Goal: Task Accomplishment & Management: Complete application form

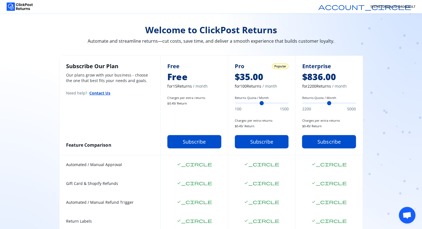
click at [190, 104] on span "$ 0.45 / Return" at bounding box center [194, 103] width 54 height 4
drag, startPoint x: 121, startPoint y: 67, endPoint x: 66, endPoint y: 66, distance: 55.4
click at [66, 66] on h2 "Subscribe Our Plan" at bounding box center [110, 66] width 88 height 8
copy h2 "Subscribe Our Plan"
drag, startPoint x: 195, startPoint y: 103, endPoint x: 166, endPoint y: 106, distance: 29.2
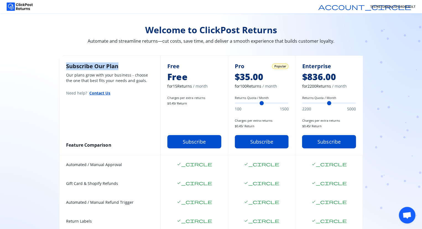
click at [166, 106] on div "Free Free for 15 Returns / month Charges per extra returns $ 0.45 / Return Subs…" at bounding box center [195, 105] width 68 height 99
copy span "$ 0.45 / Return"
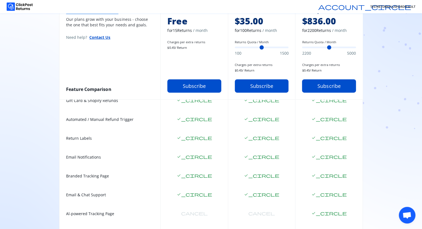
scroll to position [82, 0]
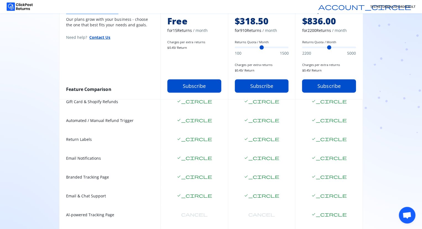
drag, startPoint x: 237, startPoint y: 47, endPoint x: 266, endPoint y: 48, distance: 29.1
click at [266, 48] on input "Returns Quota / Month" at bounding box center [262, 48] width 54 height 2
drag, startPoint x: 265, startPoint y: 48, endPoint x: 292, endPoint y: 50, distance: 27.8
click at [289, 48] on input "Returns Quota / Month" at bounding box center [262, 48] width 54 height 2
drag, startPoint x: 288, startPoint y: 48, endPoint x: 224, endPoint y: 50, distance: 64.0
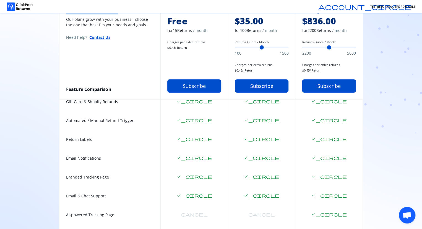
click at [235, 48] on input "Returns Quota / Month" at bounding box center [262, 48] width 54 height 2
type input "***"
click at [238, 48] on input "Returns Quota / Month" at bounding box center [262, 48] width 54 height 2
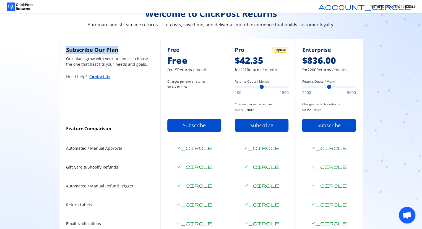
scroll to position [16, 0]
drag, startPoint x: 305, startPoint y: 87, endPoint x: 293, endPoint y: 91, distance: 11.9
click at [302, 88] on input "Returns Quota / Month" at bounding box center [329, 87] width 54 height 2
drag, startPoint x: 305, startPoint y: 88, endPoint x: 363, endPoint y: 78, distance: 59.8
click at [356, 86] on input "Returns Quota / Month" at bounding box center [329, 87] width 54 height 2
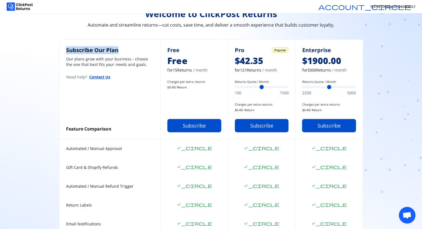
drag, startPoint x: 355, startPoint y: 87, endPoint x: 296, endPoint y: 89, distance: 58.7
type input "****"
click at [302, 88] on input "Returns Quota / Month" at bounding box center [329, 87] width 54 height 2
drag, startPoint x: 236, startPoint y: 87, endPoint x: 261, endPoint y: 89, distance: 25.0
click at [261, 88] on input "Returns Quota / Month" at bounding box center [262, 87] width 54 height 2
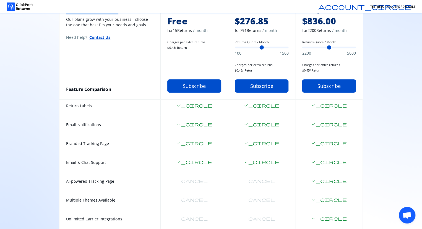
scroll to position [159, 0]
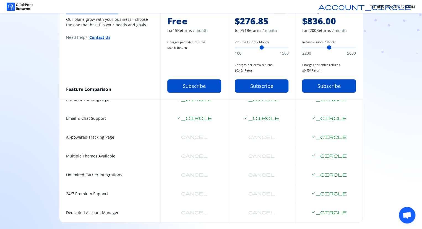
click at [403, 218] on span "Open chat" at bounding box center [407, 216] width 9 height 8
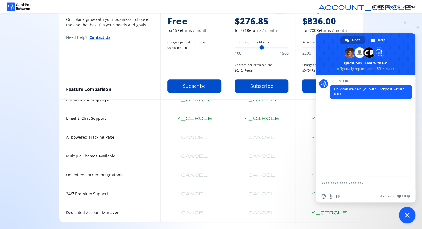
click at [406, 217] on span "Close chat" at bounding box center [407, 214] width 5 height 5
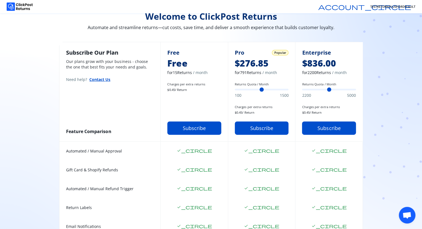
scroll to position [0, 0]
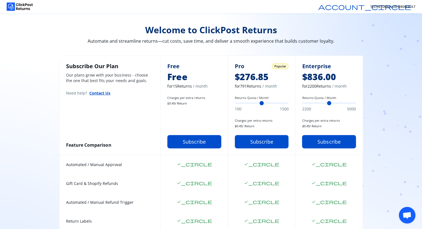
click at [278, 66] on span "Popular" at bounding box center [281, 66] width 12 height 4
drag, startPoint x: 262, startPoint y: 104, endPoint x: 228, endPoint y: 102, distance: 33.8
type input "***"
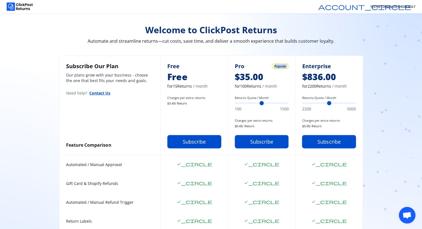
click at [235, 102] on input "Returns Quota / Month" at bounding box center [262, 103] width 54 height 2
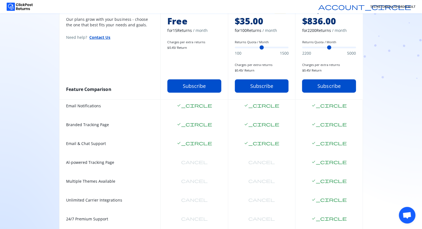
scroll to position [159, 0]
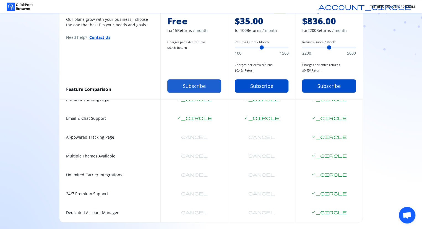
click at [194, 84] on button "Subscribe" at bounding box center [194, 85] width 54 height 13
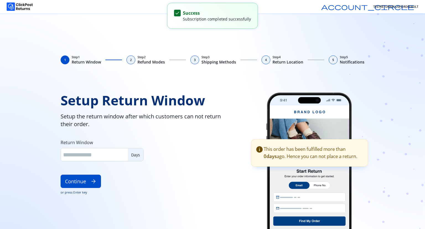
type input "**"
click at [249, 79] on div "1 Step 1 Return Window 2 Step 2 Refund Modes 3 Step 3 Shipping Methods 4 Step 4…" at bounding box center [212, 142] width 354 height 174
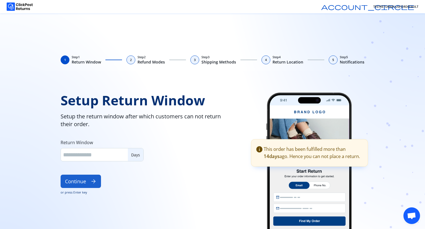
click at [89, 183] on button "Continue arrow_forward" at bounding box center [81, 180] width 40 height 13
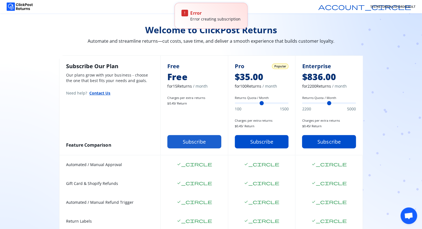
click at [191, 144] on button "Subscribe" at bounding box center [194, 141] width 54 height 13
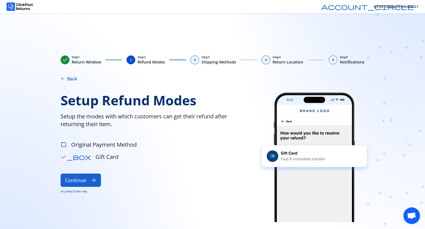
click at [74, 181] on button "Continue arrow_forward" at bounding box center [81, 179] width 40 height 13
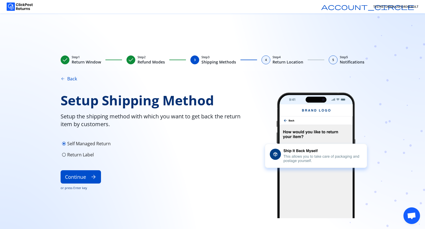
click at [62, 80] on span "arrow_back" at bounding box center [63, 78] width 4 height 4
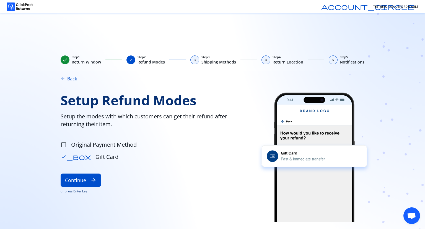
click at [65, 79] on span "arrow_back" at bounding box center [63, 78] width 4 height 4
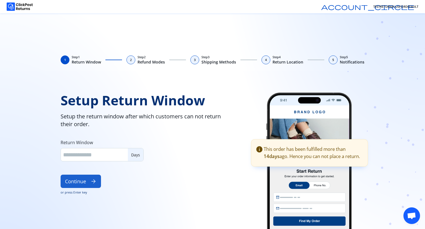
click at [94, 180] on span "arrow_forward" at bounding box center [94, 181] width 6 height 6
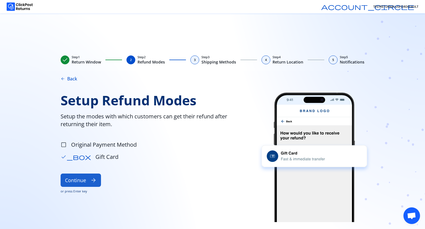
click at [91, 181] on span "arrow_forward" at bounding box center [94, 180] width 6 height 6
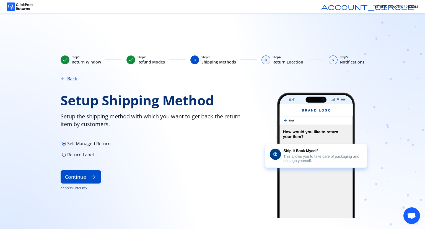
click at [130, 59] on span "check" at bounding box center [131, 59] width 7 height 7
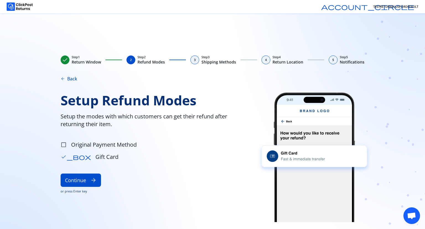
click at [63, 59] on span "check" at bounding box center [65, 59] width 7 height 7
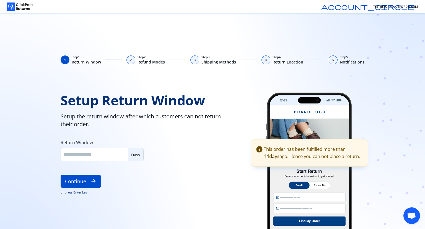
click at [128, 59] on div "2" at bounding box center [131, 59] width 9 height 9
click at [133, 60] on div "2" at bounding box center [131, 59] width 9 height 9
click at [87, 184] on button "Continue arrow_forward" at bounding box center [81, 180] width 40 height 13
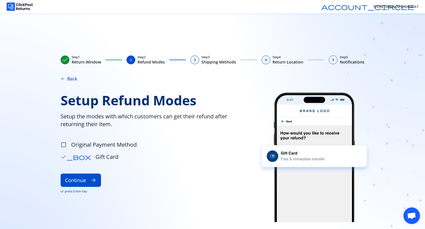
click at [87, 184] on button "Continue arrow_forward" at bounding box center [81, 179] width 40 height 13
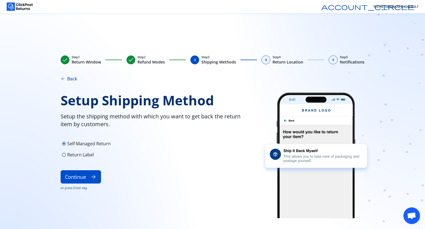
click at [171, 46] on div "check Step 1 Return Window check Step 2 Refund Modes 3 Step 3 Shipping Methods …" at bounding box center [212, 120] width 425 height 215
click at [89, 175] on button "Continue arrow_forward" at bounding box center [81, 176] width 40 height 13
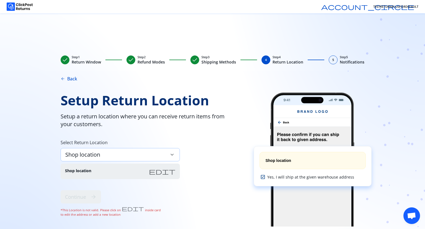
click at [144, 154] on div "Shop location keyboard_arrow_down" at bounding box center [120, 154] width 119 height 13
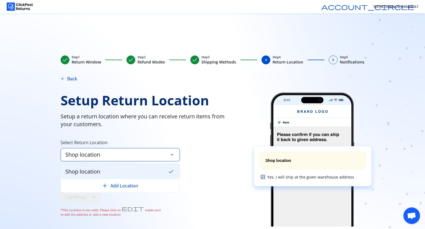
click at [109, 173] on div "Shop location check" at bounding box center [120, 171] width 118 height 14
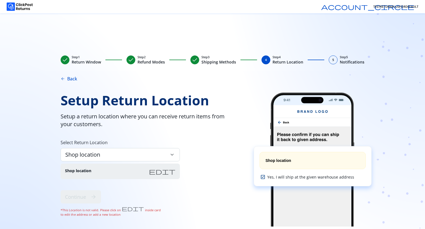
click at [174, 172] on span "edit" at bounding box center [162, 171] width 27 height 7
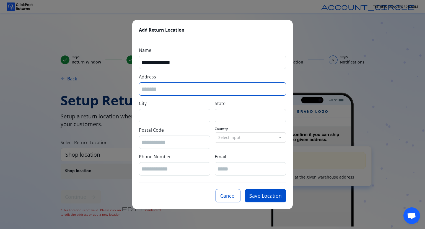
click at [159, 91] on input "Address" at bounding box center [212, 88] width 142 height 7
click at [104, 40] on div "**********" at bounding box center [212, 114] width 425 height 229
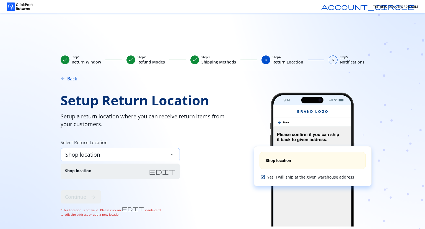
click at [127, 156] on div "Shop location keyboard_arrow_down" at bounding box center [120, 154] width 119 height 13
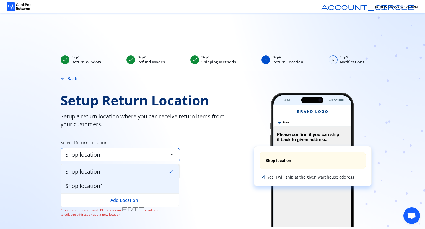
click at [112, 185] on div "Shop location1" at bounding box center [120, 186] width 118 height 14
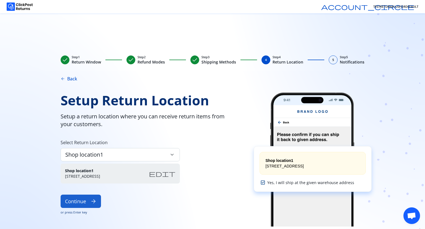
click at [85, 201] on button "Continue arrow_forward" at bounding box center [81, 200] width 40 height 13
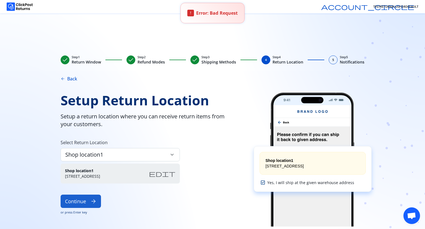
click at [85, 201] on button "Continue arrow_forward" at bounding box center [81, 200] width 40 height 13
drag, startPoint x: 209, startPoint y: 209, endPoint x: 65, endPoint y: 63, distance: 205.2
click at [65, 63] on span "check" at bounding box center [65, 59] width 7 height 7
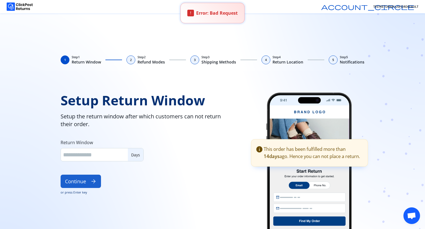
click at [86, 185] on button "Continue arrow_forward" at bounding box center [81, 180] width 40 height 13
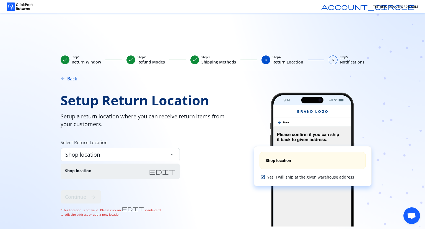
click at [64, 60] on span "check" at bounding box center [65, 59] width 7 height 7
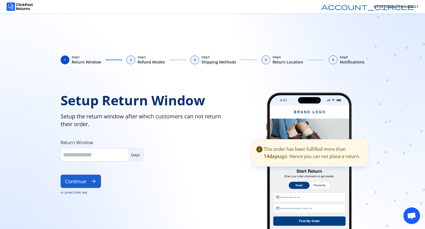
click at [82, 178] on button "Continue arrow_forward" at bounding box center [81, 180] width 40 height 13
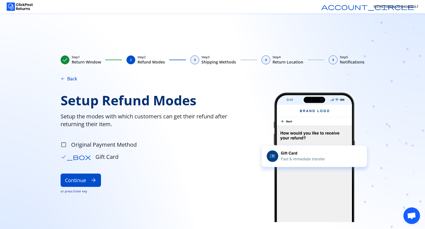
click at [82, 178] on button "Continue arrow_forward" at bounding box center [81, 179] width 40 height 13
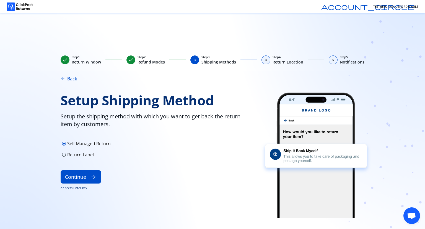
click at [82, 178] on button "Continue arrow_forward" at bounding box center [81, 176] width 40 height 13
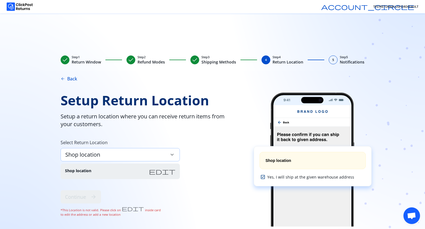
click at [137, 158] on div "Shop location keyboard_arrow_down" at bounding box center [120, 154] width 119 height 13
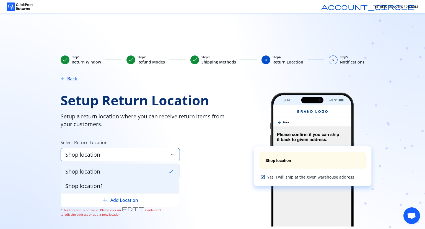
click at [100, 187] on span "Shop location1" at bounding box center [84, 186] width 38 height 8
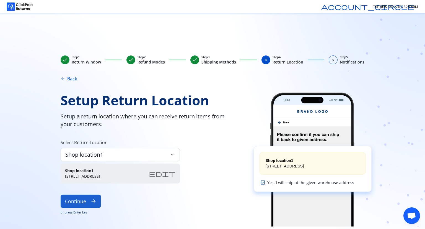
click at [87, 203] on button "Continue arrow_forward" at bounding box center [81, 200] width 40 height 13
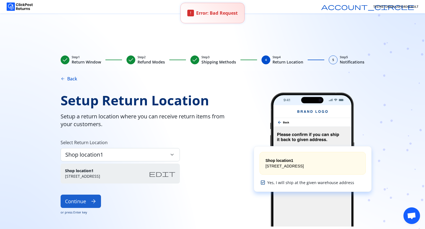
click at [87, 203] on button "Continue arrow_forward" at bounding box center [81, 200] width 40 height 13
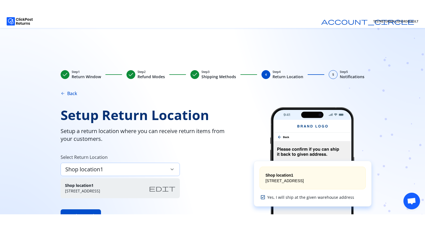
scroll to position [32, 0]
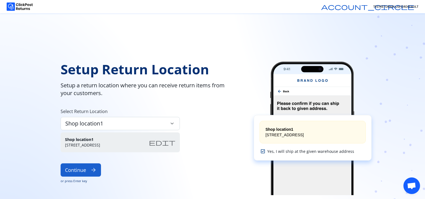
click at [90, 171] on button "Continue arrow_forward" at bounding box center [81, 170] width 40 height 13
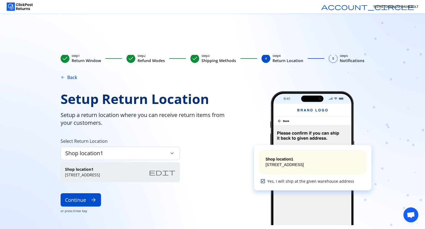
scroll to position [2, 0]
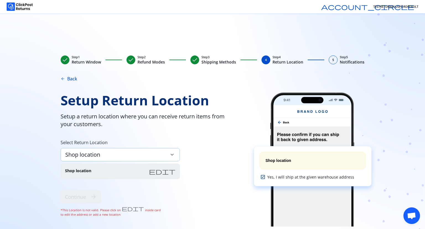
click at [122, 156] on div "Shop location keyboard_arrow_down" at bounding box center [120, 154] width 119 height 13
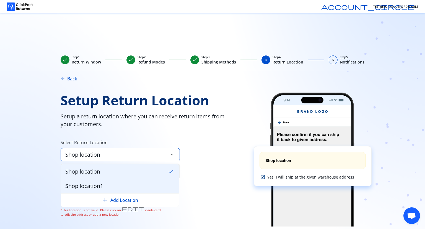
click at [106, 186] on div "Shop location1" at bounding box center [120, 186] width 118 height 14
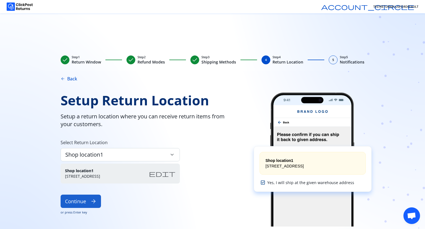
click at [76, 203] on button "Continue arrow_forward" at bounding box center [81, 200] width 40 height 13
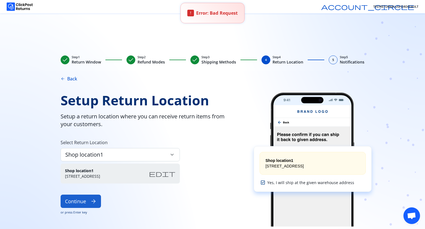
click at [76, 203] on button "Continue arrow_forward" at bounding box center [81, 200] width 40 height 13
click at [172, 173] on span "edit" at bounding box center [162, 173] width 27 height 7
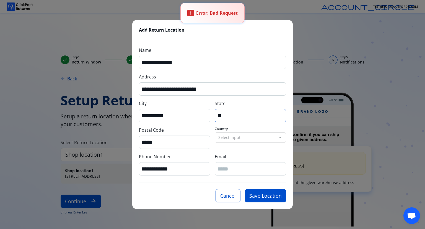
click at [235, 116] on input "**" at bounding box center [250, 115] width 66 height 7
click at [237, 136] on p "Select Input" at bounding box center [247, 138] width 58 height 6
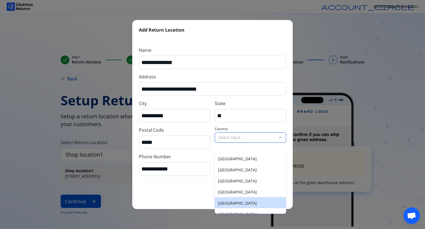
click at [248, 202] on p "[GEOGRAPHIC_DATA]" at bounding box center [250, 203] width 65 height 6
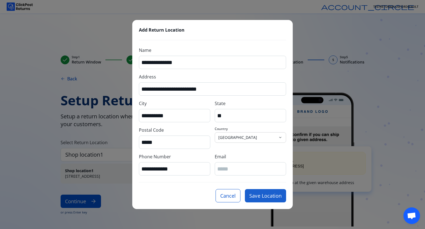
click at [259, 197] on button "Save Location" at bounding box center [265, 195] width 41 height 13
click at [225, 167] on input "Email" at bounding box center [250, 168] width 66 height 7
type input "**********"
click at [261, 195] on button "Save Location" at bounding box center [265, 195] width 41 height 13
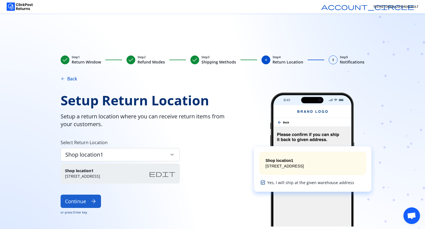
click at [86, 199] on button "Continue arrow_forward" at bounding box center [81, 200] width 40 height 13
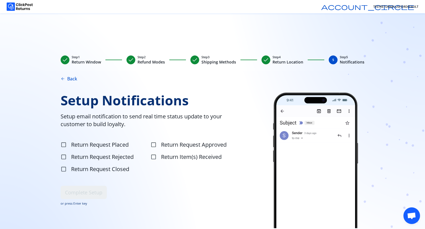
click at [264, 60] on span "check" at bounding box center [266, 59] width 7 height 7
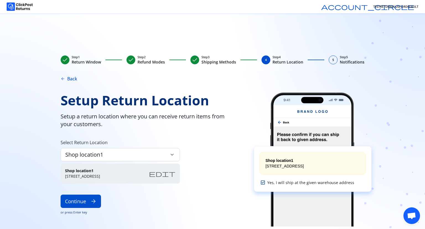
click at [171, 172] on span "edit" at bounding box center [162, 173] width 27 height 7
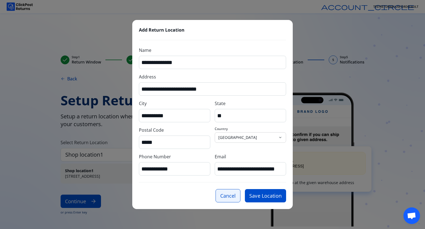
click at [223, 198] on button "Cancel" at bounding box center [228, 195] width 25 height 13
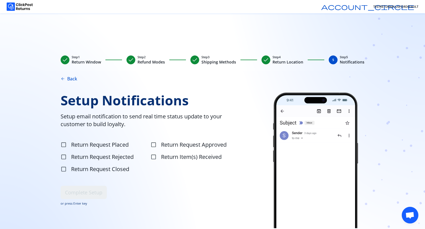
click at [267, 61] on span "check" at bounding box center [266, 59] width 7 height 7
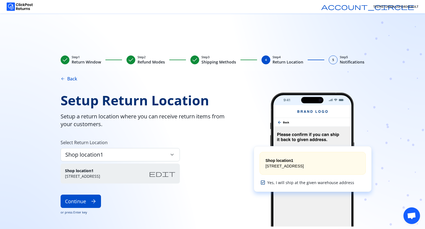
click at [159, 172] on div "Shop location1 [STREET_ADDRESS]" at bounding box center [120, 173] width 119 height 20
click at [171, 174] on span "edit" at bounding box center [162, 173] width 27 height 7
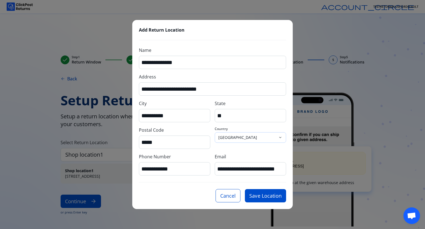
click at [272, 137] on p "[GEOGRAPHIC_DATA]" at bounding box center [247, 138] width 58 height 6
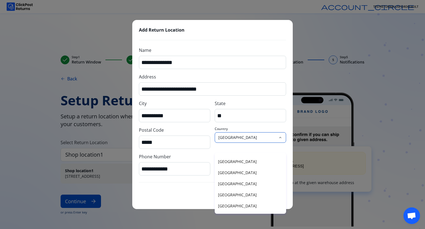
scroll to position [1437, 0]
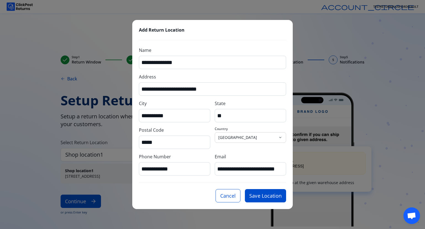
click at [159, 215] on div "**********" at bounding box center [212, 114] width 425 height 229
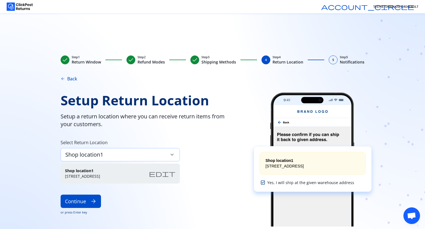
click at [169, 151] on span "keyboard_arrow_down" at bounding box center [172, 154] width 6 height 6
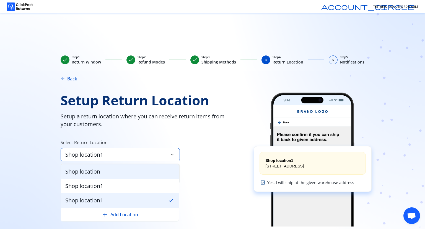
click at [109, 173] on div "Shop location" at bounding box center [120, 171] width 118 height 14
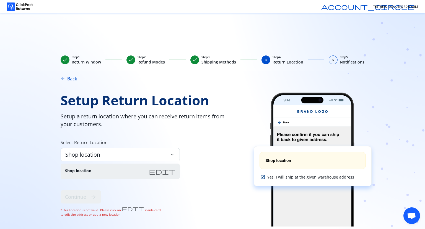
click at [170, 172] on span "edit" at bounding box center [162, 171] width 27 height 7
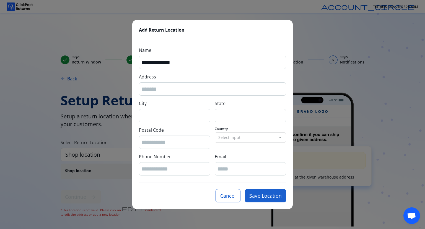
click at [265, 194] on button "Save Location" at bounding box center [265, 195] width 41 height 13
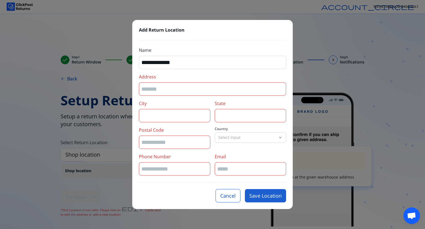
click at [265, 194] on button "Save Location" at bounding box center [265, 195] width 41 height 13
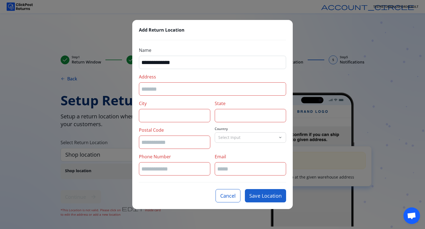
click at [265, 194] on button "Save Location" at bounding box center [265, 195] width 41 height 13
drag, startPoint x: 265, startPoint y: 194, endPoint x: 227, endPoint y: 196, distance: 37.4
click at [227, 196] on div "Cancel Save Location" at bounding box center [212, 195] width 147 height 13
click at [227, 196] on button "Cancel" at bounding box center [228, 195] width 25 height 13
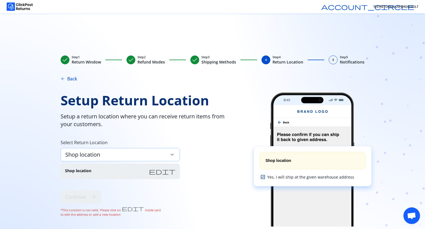
click at [141, 155] on div "Shop location keyboard_arrow_down" at bounding box center [120, 154] width 119 height 13
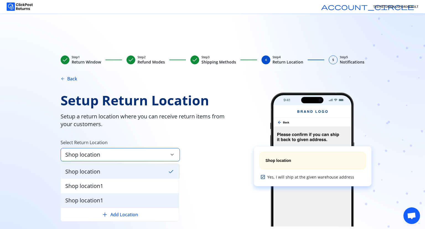
click at [105, 199] on div "Shop location1" at bounding box center [120, 200] width 118 height 14
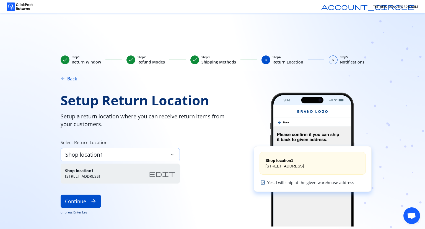
click at [110, 158] on div "Shop location1 keyboard_arrow_down" at bounding box center [120, 154] width 119 height 13
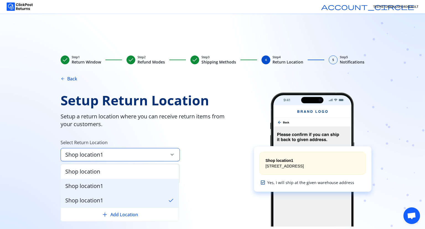
click at [100, 187] on span "Shop location1" at bounding box center [84, 186] width 38 height 8
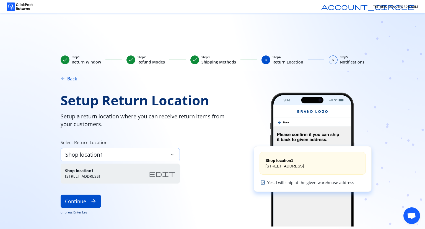
click at [131, 156] on div "Shop location1 keyboard_arrow_down" at bounding box center [120, 154] width 119 height 13
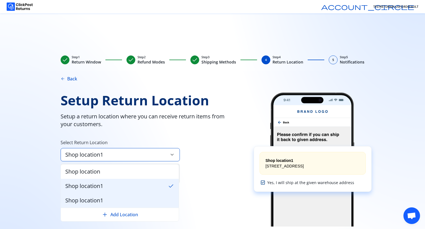
click at [100, 199] on span "Shop location1" at bounding box center [84, 200] width 38 height 8
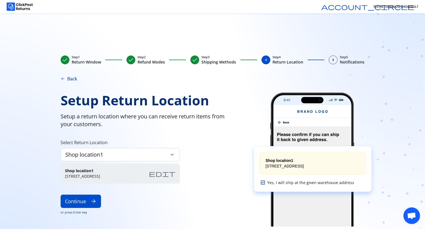
click at [171, 172] on span "edit" at bounding box center [162, 173] width 27 height 7
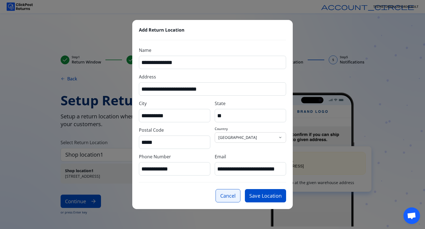
click at [227, 198] on button "Cancel" at bounding box center [228, 195] width 25 height 13
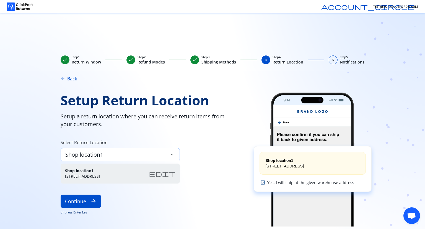
click at [172, 153] on span "keyboard_arrow_down" at bounding box center [172, 154] width 6 height 6
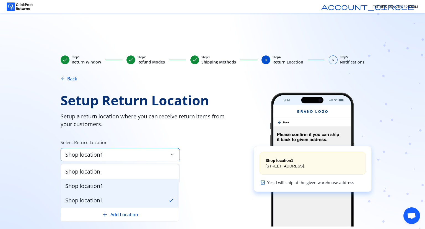
click at [119, 182] on div "Shop location1" at bounding box center [120, 186] width 118 height 14
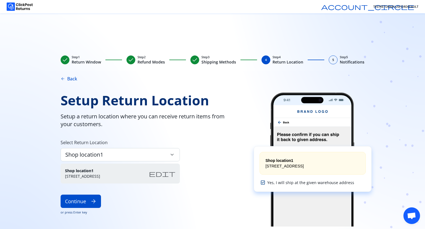
click at [170, 174] on span "edit" at bounding box center [162, 173] width 27 height 7
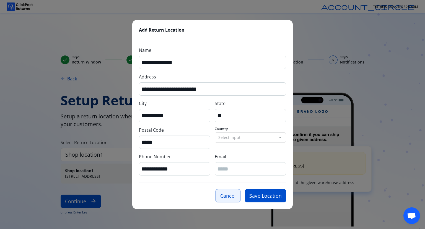
click at [226, 194] on button "Cancel" at bounding box center [228, 195] width 25 height 13
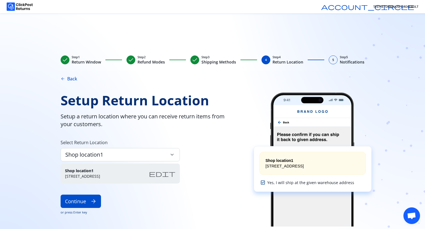
click at [194, 59] on span "check" at bounding box center [195, 59] width 7 height 7
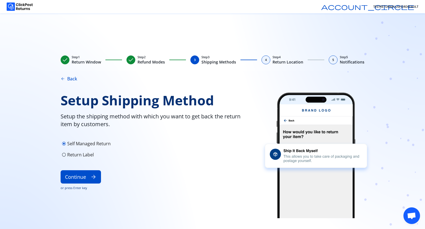
click at [128, 58] on span "check" at bounding box center [131, 59] width 7 height 7
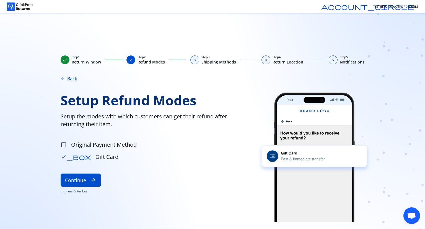
click at [265, 60] on span "4" at bounding box center [266, 60] width 2 height 4
click at [267, 61] on div "4" at bounding box center [266, 59] width 9 height 9
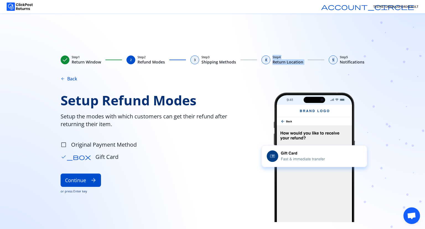
drag, startPoint x: 267, startPoint y: 61, endPoint x: 331, endPoint y: 58, distance: 64.6
click at [331, 58] on div "check Step 1 Return Window 2 Step 2 Refund Modes 3 Step 3 Shipping Methods 4 St…" at bounding box center [213, 60] width 304 height 10
click at [332, 58] on span "5" at bounding box center [333, 60] width 2 height 4
click at [63, 60] on span "check" at bounding box center [65, 59] width 7 height 7
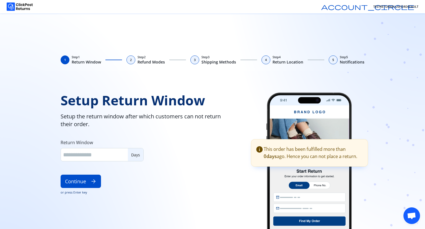
type input "**"
click at [131, 60] on span "2" at bounding box center [131, 60] width 2 height 4
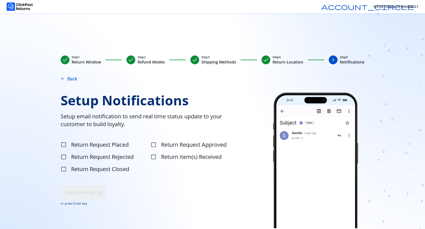
click at [265, 60] on span "check" at bounding box center [266, 59] width 7 height 7
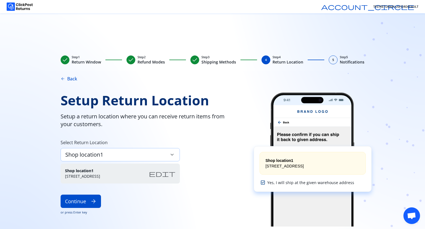
click at [169, 157] on span "keyboard_arrow_down" at bounding box center [172, 154] width 6 height 6
click at [189, 137] on div "Setup Return Location Setup a return location where you can receive return item…" at bounding box center [150, 159] width 179 height 134
click at [109, 155] on div "Shop location1 keyboard_arrow_down" at bounding box center [120, 154] width 119 height 13
click at [204, 126] on span "Setup a return location where you can receive return items from your customers." at bounding box center [150, 120] width 179 height 16
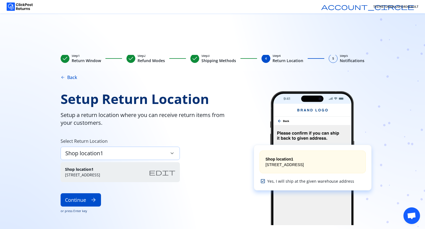
click at [126, 153] on div "Shop location1 keyboard_arrow_down" at bounding box center [120, 152] width 119 height 13
click at [190, 156] on div "Setup Return Location Setup a return location where you can receive return item…" at bounding box center [150, 158] width 179 height 134
click at [161, 152] on div "Shop location1 keyboard_arrow_down" at bounding box center [120, 152] width 119 height 13
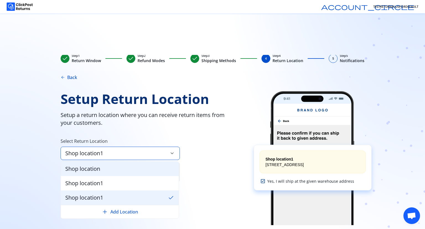
click at [129, 167] on div "Shop location" at bounding box center [120, 168] width 118 height 14
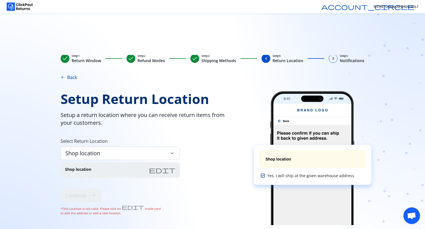
click at [171, 168] on span "edit" at bounding box center [162, 169] width 27 height 7
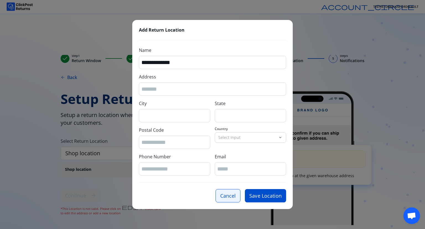
click at [226, 194] on button "Cancel" at bounding box center [228, 195] width 25 height 13
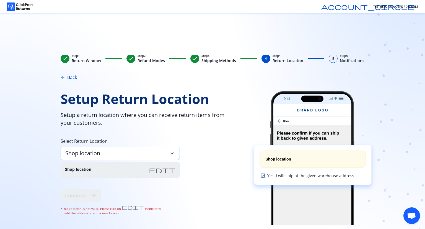
click at [165, 150] on div "Shop location keyboard_arrow_down" at bounding box center [120, 152] width 119 height 13
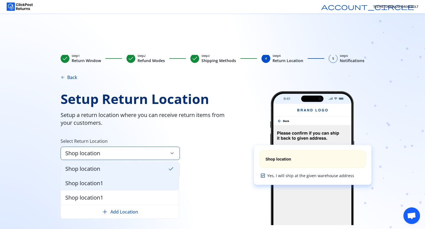
click at [114, 185] on div "Shop location1" at bounding box center [120, 183] width 118 height 14
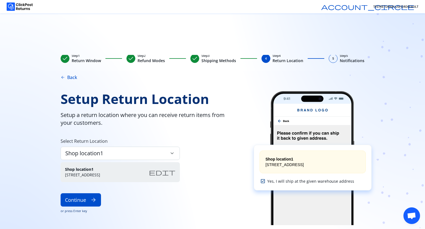
click at [172, 169] on span "edit" at bounding box center [162, 172] width 27 height 7
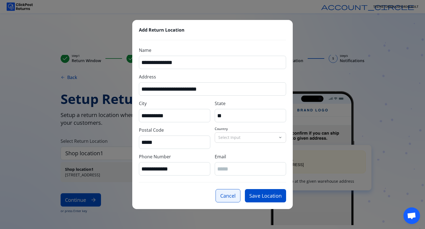
click at [226, 198] on button "Cancel" at bounding box center [228, 195] width 25 height 13
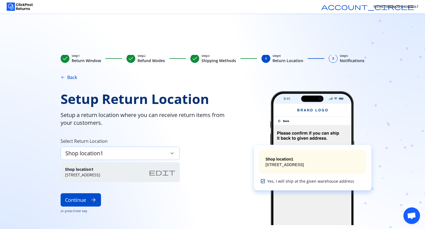
click at [163, 154] on div "Shop location1 keyboard_arrow_down" at bounding box center [120, 152] width 119 height 13
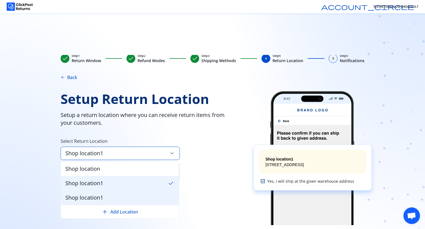
click at [103, 195] on span "Shop location1" at bounding box center [84, 198] width 38 height 8
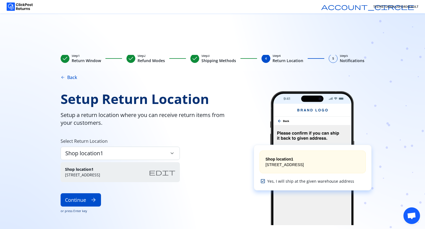
click at [171, 171] on span "edit" at bounding box center [162, 172] width 27 height 7
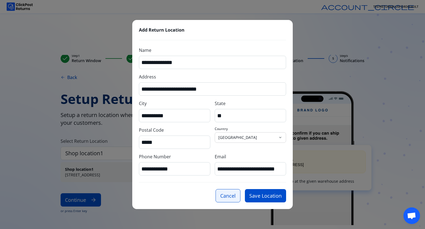
click at [229, 195] on button "Cancel" at bounding box center [228, 195] width 25 height 13
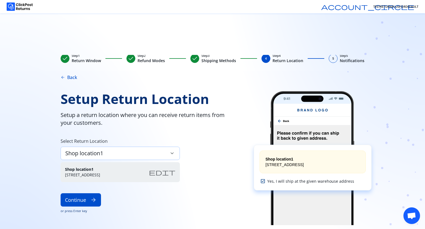
click at [163, 154] on div "Shop location1 keyboard_arrow_down" at bounding box center [120, 152] width 119 height 13
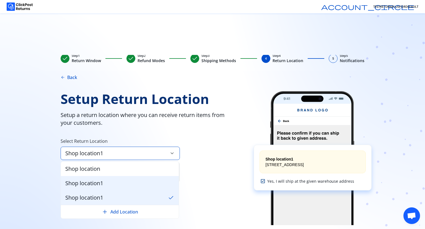
click at [123, 185] on div "Shop location1" at bounding box center [120, 183] width 118 height 14
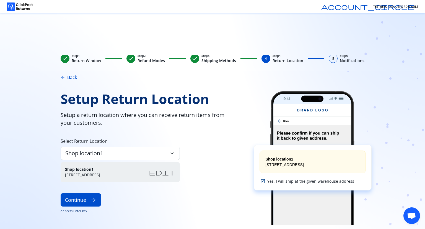
click at [175, 169] on div "Shop location1 1 Ashley Point Drive, H1B edit" at bounding box center [120, 172] width 119 height 20
click at [173, 170] on span "edit" at bounding box center [162, 172] width 27 height 7
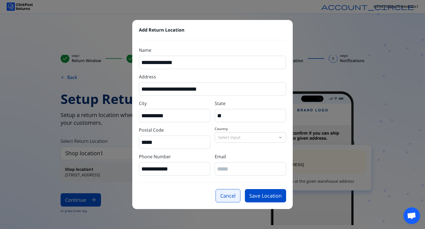
click at [227, 197] on button "Cancel" at bounding box center [228, 195] width 25 height 13
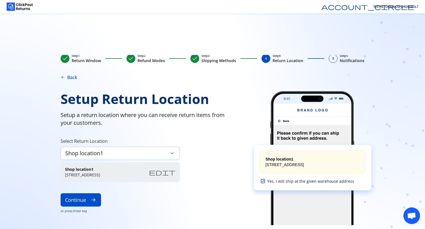
click at [158, 153] on div "Shop location1 keyboard_arrow_down" at bounding box center [120, 152] width 119 height 13
click at [194, 138] on div "Setup Return Location Setup a return location where you can receive return item…" at bounding box center [150, 158] width 179 height 134
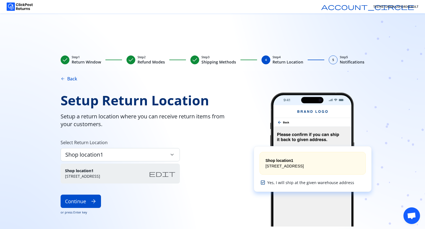
click at [194, 60] on span "check" at bounding box center [195, 59] width 7 height 7
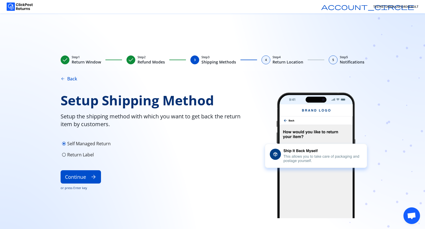
click at [130, 61] on span "check" at bounding box center [131, 59] width 7 height 7
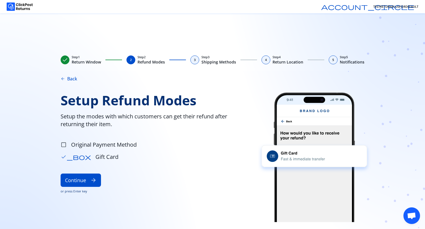
click at [194, 60] on span "3" at bounding box center [195, 60] width 2 height 4
click at [264, 62] on div "4" at bounding box center [266, 59] width 9 height 9
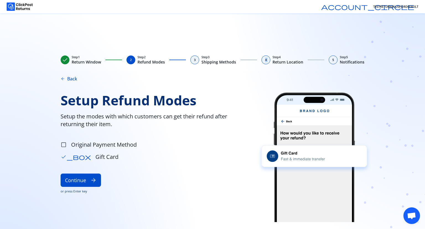
click at [264, 62] on div "4" at bounding box center [266, 59] width 9 height 9
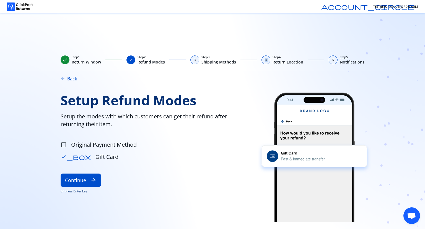
click at [264, 62] on div "4" at bounding box center [266, 59] width 9 height 9
click at [265, 61] on span "4" at bounding box center [266, 60] width 2 height 4
click at [265, 61] on div "4" at bounding box center [266, 59] width 9 height 9
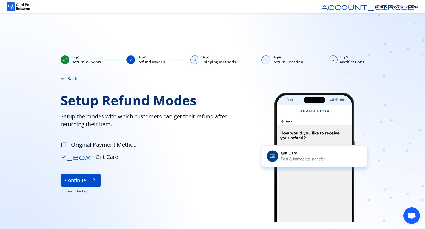
click at [265, 61] on div "4" at bounding box center [266, 59] width 9 height 9
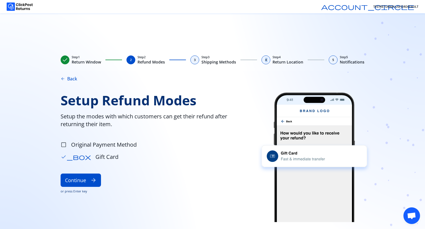
click at [265, 61] on div "4" at bounding box center [266, 59] width 9 height 9
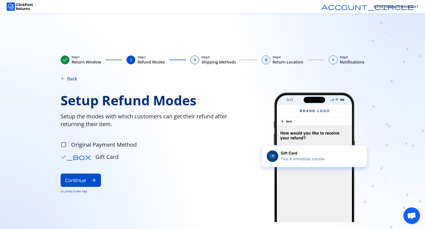
click at [265, 61] on div "4" at bounding box center [266, 59] width 9 height 9
click at [265, 61] on span "4" at bounding box center [266, 60] width 2 height 4
click at [192, 62] on div "3" at bounding box center [194, 59] width 9 height 9
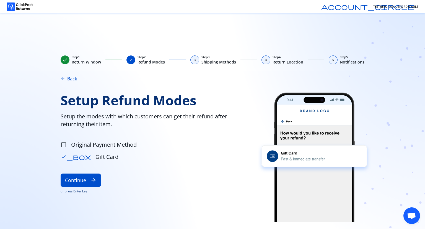
click at [264, 62] on div "4" at bounding box center [266, 59] width 9 height 9
click at [333, 60] on div "5" at bounding box center [333, 59] width 9 height 9
click at [89, 182] on button "Continue arrow_forward" at bounding box center [81, 179] width 40 height 13
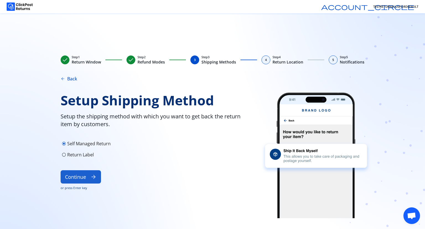
click at [95, 180] on span "arrow_forward" at bounding box center [94, 177] width 6 height 6
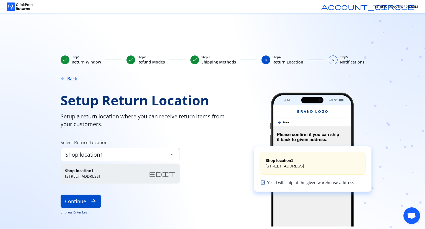
click at [194, 59] on span "check" at bounding box center [195, 59] width 7 height 7
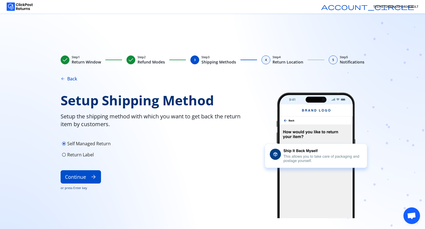
click at [129, 60] on span "check" at bounding box center [131, 59] width 7 height 7
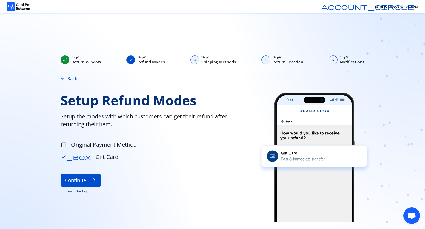
click at [199, 60] on div "3 Step 3 Shipping Methods" at bounding box center [213, 60] width 46 height 10
click at [193, 61] on div "3" at bounding box center [194, 59] width 9 height 9
click at [266, 62] on div "4" at bounding box center [266, 59] width 9 height 9
click at [268, 59] on div "4" at bounding box center [266, 59] width 9 height 9
click at [332, 60] on span "5" at bounding box center [333, 60] width 2 height 4
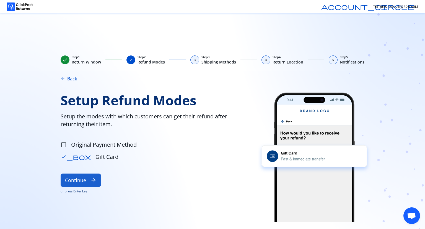
click at [85, 180] on button "Continue arrow_forward" at bounding box center [81, 179] width 40 height 13
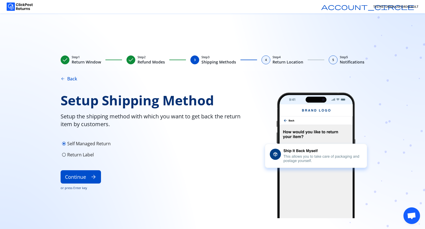
click at [85, 180] on button "Continue arrow_forward" at bounding box center [81, 176] width 40 height 13
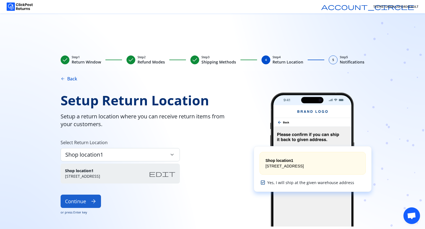
click at [82, 200] on button "Continue arrow_forward" at bounding box center [81, 200] width 40 height 13
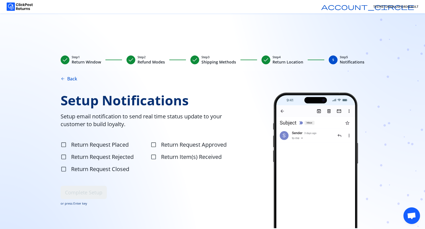
click at [195, 60] on span "check" at bounding box center [195, 59] width 7 height 7
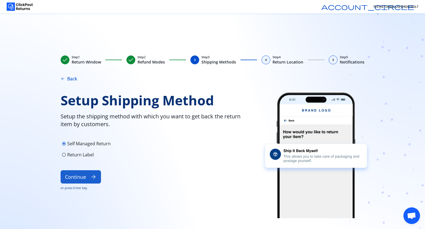
click at [87, 179] on button "Continue arrow_forward" at bounding box center [81, 176] width 40 height 13
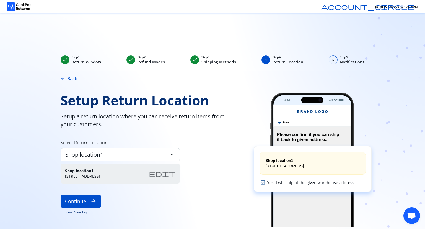
click at [192, 60] on span "check" at bounding box center [195, 59] width 7 height 7
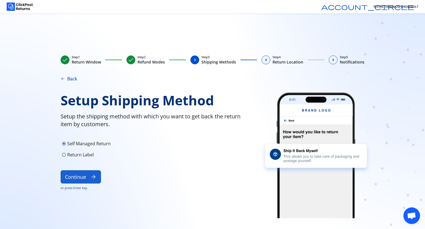
click at [81, 181] on button "Continue arrow_forward" at bounding box center [81, 176] width 40 height 13
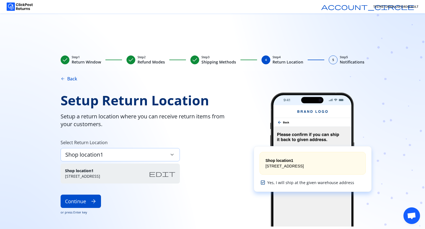
click at [124, 152] on div "Shop location1 keyboard_arrow_down" at bounding box center [120, 154] width 119 height 13
click at [231, 125] on span "Setup a return location where you can receive return items from your customers." at bounding box center [150, 120] width 179 height 16
click at [129, 153] on div "Shop location1 keyboard_arrow_down" at bounding box center [120, 154] width 119 height 13
click at [32, 186] on div "check Step 1 Return Window check Step 2 Refund Modes check Step 3 Shipping Meth…" at bounding box center [212, 120] width 425 height 215
drag, startPoint x: 143, startPoint y: 141, endPoint x: 153, endPoint y: 156, distance: 17.3
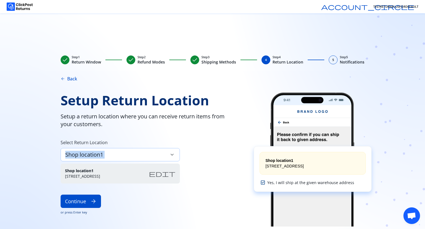
click at [153, 156] on div "Select Return Location Shop location1 keyboard_arrow_down" at bounding box center [120, 150] width 119 height 22
click at [125, 153] on div "Shop location1 keyboard_arrow_down" at bounding box center [120, 154] width 119 height 13
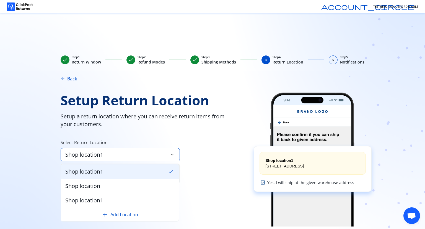
click at [110, 217] on button "add Add Location" at bounding box center [119, 214] width 109 height 7
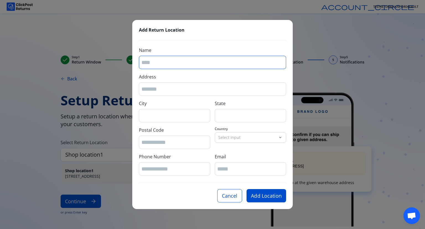
click at [169, 63] on input "Name" at bounding box center [212, 62] width 142 height 7
type input "******"
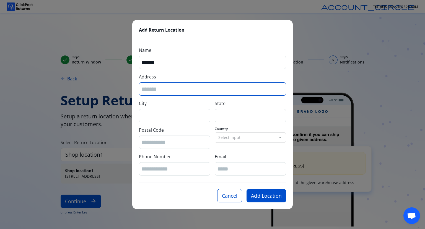
click at [157, 90] on input "Address" at bounding box center [212, 88] width 142 height 7
type input "**********"
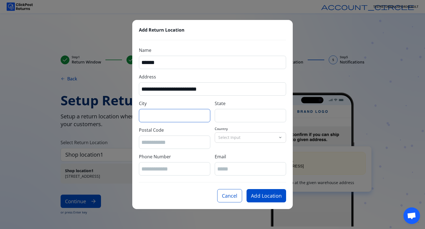
type input "**********"
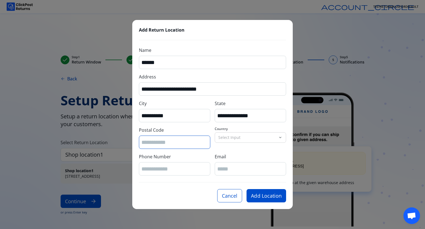
type input "*****"
type input "**********"
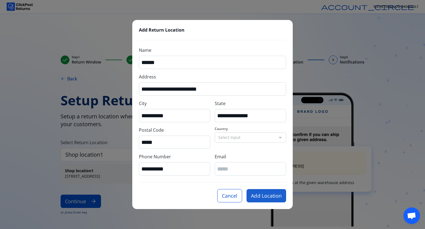
click at [264, 195] on button "Add Location" at bounding box center [267, 195] width 40 height 13
click at [249, 136] on p "Select Input" at bounding box center [247, 138] width 58 height 6
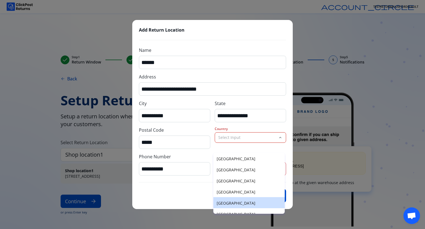
click at [237, 202] on p "United States of America" at bounding box center [249, 203] width 65 height 6
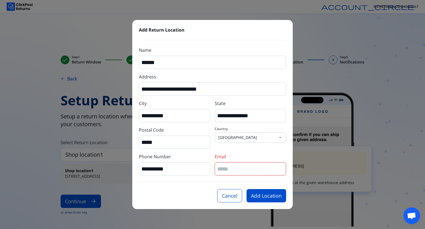
click at [236, 169] on input "Email" at bounding box center [250, 168] width 66 height 7
type input "**********"
click at [269, 138] on p "United States of America" at bounding box center [247, 138] width 58 height 6
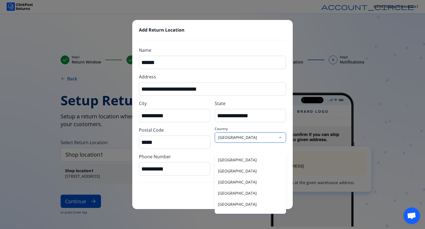
scroll to position [453, 0]
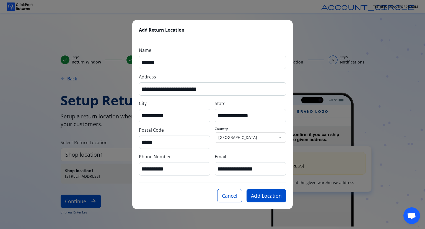
click at [179, 192] on div "Cancel Add Location" at bounding box center [212, 195] width 147 height 13
click at [263, 198] on button "Add Location" at bounding box center [267, 195] width 40 height 13
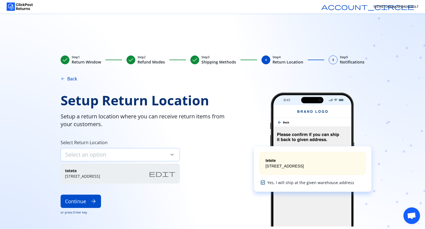
click at [169, 156] on span "keyboard_arrow_down" at bounding box center [172, 154] width 6 height 6
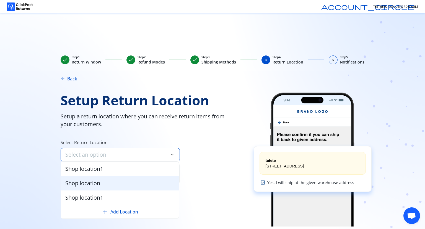
scroll to position [2, 0]
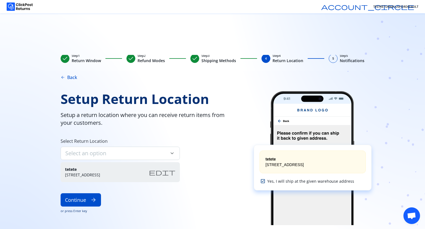
click at [200, 160] on div "Setup Return Location Setup a return location where you can receive return item…" at bounding box center [150, 158] width 179 height 134
click at [171, 171] on span "edit" at bounding box center [162, 172] width 27 height 7
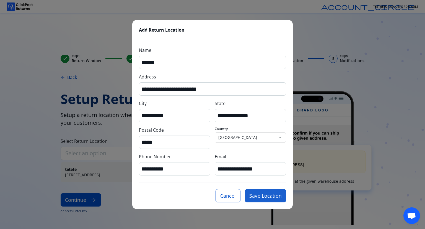
click at [263, 191] on button "Save Location" at bounding box center [265, 195] width 41 height 13
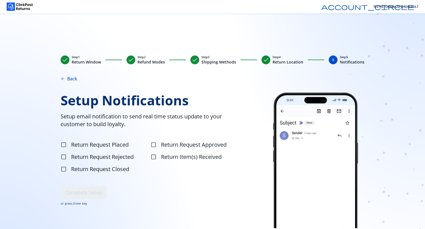
click at [264, 60] on span "check" at bounding box center [266, 59] width 7 height 7
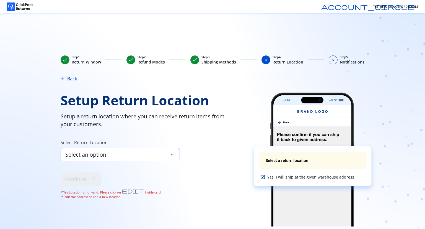
click at [140, 153] on div "Select an option keyboard_arrow_down" at bounding box center [120, 154] width 119 height 13
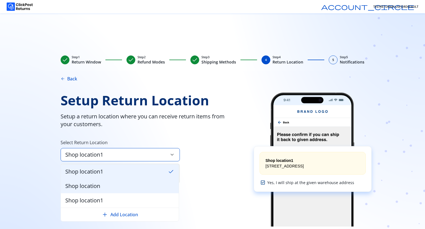
click at [105, 185] on div "Shop location" at bounding box center [120, 186] width 118 height 14
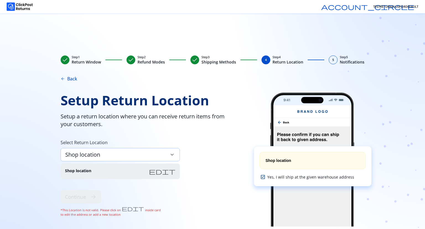
click at [120, 154] on div "Shop location keyboard_arrow_down" at bounding box center [120, 154] width 119 height 13
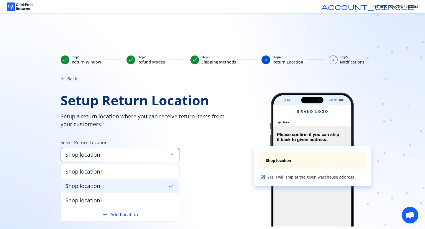
click at [90, 201] on span "Shop location1" at bounding box center [84, 200] width 38 height 8
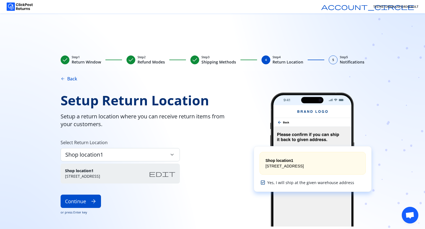
scroll to position [2, 0]
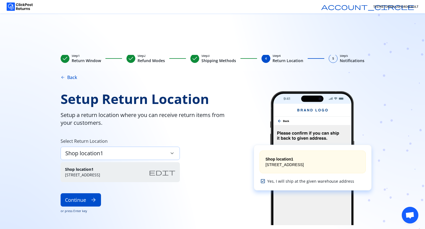
click at [162, 151] on div "Shop location1 keyboard_arrow_down" at bounding box center [120, 152] width 119 height 13
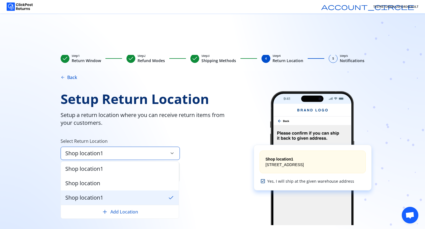
click at [123, 212] on button "add Add Location" at bounding box center [119, 211] width 109 height 7
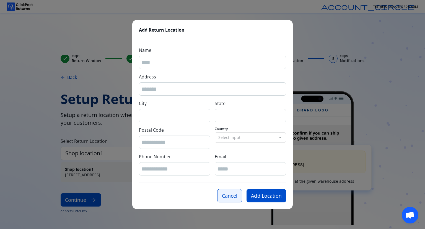
click at [226, 194] on button "Cancel" at bounding box center [229, 195] width 25 height 13
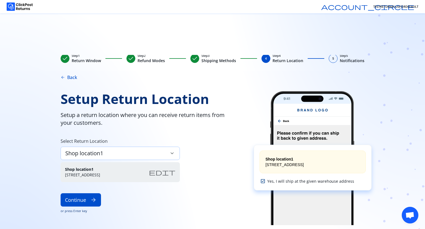
click at [140, 150] on div "Shop location1 keyboard_arrow_down" at bounding box center [120, 152] width 119 height 13
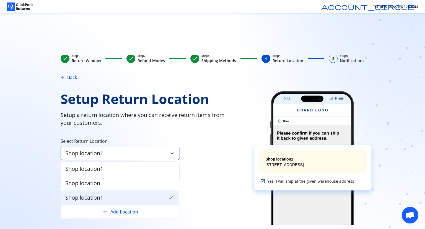
click at [120, 201] on div "Shop location1 check" at bounding box center [120, 197] width 118 height 14
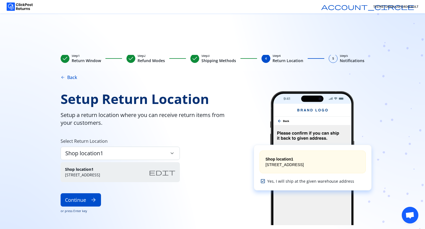
click at [172, 169] on span "edit" at bounding box center [162, 172] width 27 height 7
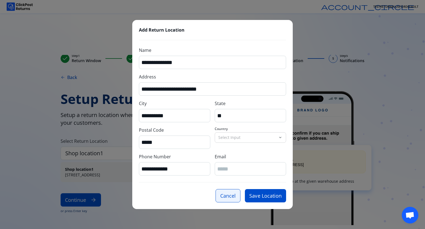
click at [224, 196] on button "Cancel" at bounding box center [228, 195] width 25 height 13
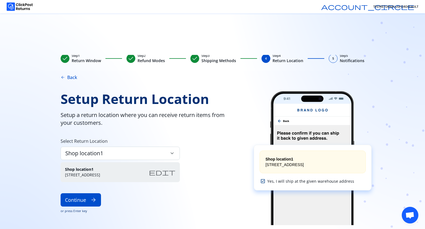
click at [172, 171] on span "edit" at bounding box center [162, 172] width 27 height 7
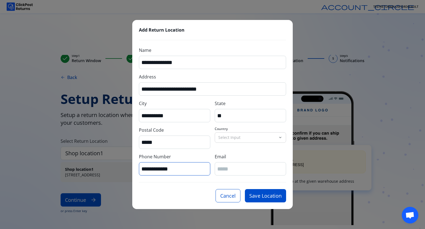
drag, startPoint x: 147, startPoint y: 168, endPoint x: 140, endPoint y: 166, distance: 6.8
click at [140, 166] on div "**********" at bounding box center [174, 168] width 71 height 13
click at [182, 168] on input "**********" at bounding box center [174, 168] width 66 height 7
click at [226, 195] on button "Cancel" at bounding box center [228, 195] width 25 height 13
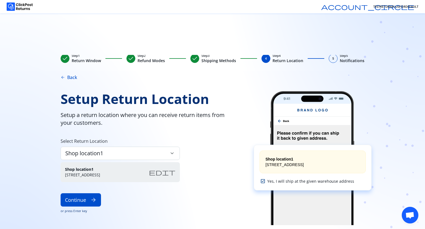
click at [220, 80] on div "check Step 1 Return Window check Step 2 Refund Modes check Step 3 Shipping Meth…" at bounding box center [212, 142] width 354 height 174
click at [165, 156] on div "Shop location1 keyboard_arrow_down" at bounding box center [120, 152] width 119 height 13
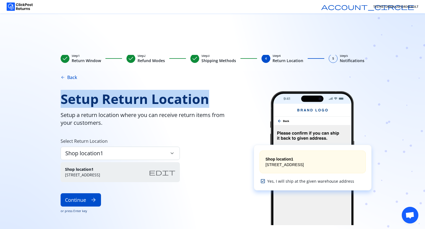
drag, startPoint x: 60, startPoint y: 94, endPoint x: 213, endPoint y: 99, distance: 154.0
click at [213, 99] on div "check Step 1 Return Window check Step 2 Refund Modes check Step 3 Shipping Meth…" at bounding box center [212, 142] width 354 height 174
copy span "Setup Return Location"
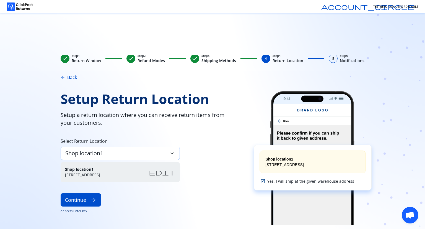
click at [130, 151] on div "Shop location1 keyboard_arrow_down" at bounding box center [120, 152] width 119 height 13
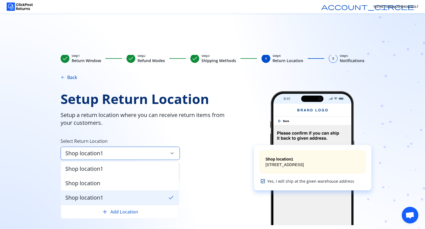
click at [120, 212] on button "add Add Location" at bounding box center [119, 211] width 109 height 7
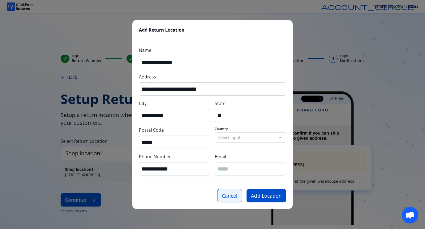
click at [226, 195] on button "Cancel" at bounding box center [229, 195] width 25 height 13
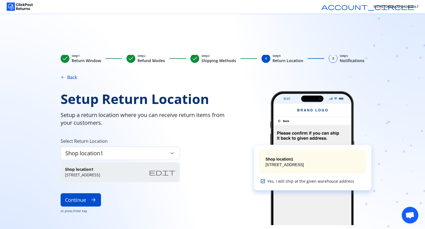
click at [172, 169] on span "edit" at bounding box center [162, 172] width 27 height 7
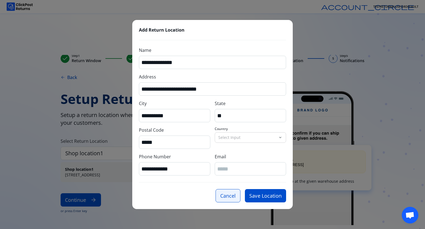
click at [223, 196] on button "Cancel" at bounding box center [228, 195] width 25 height 13
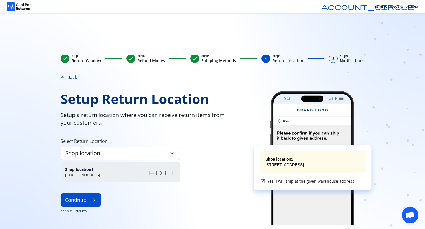
click at [169, 171] on span "edit" at bounding box center [162, 172] width 27 height 7
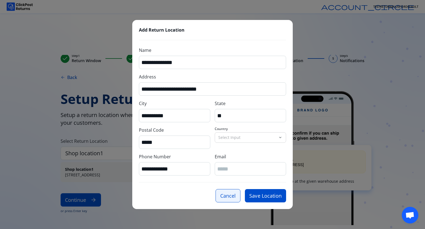
click at [223, 198] on button "Cancel" at bounding box center [228, 195] width 25 height 13
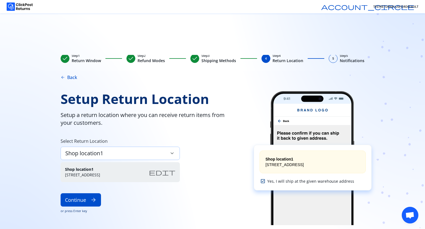
click at [172, 151] on span "keyboard_arrow_down" at bounding box center [172, 153] width 6 height 6
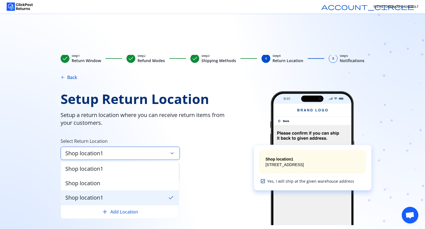
click at [124, 213] on button "add Add Location" at bounding box center [119, 211] width 109 height 7
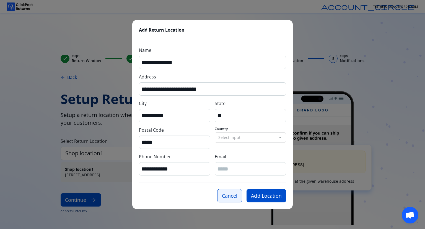
click at [226, 197] on button "Cancel" at bounding box center [229, 195] width 25 height 13
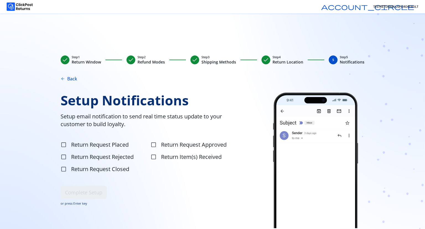
click at [265, 60] on span "check" at bounding box center [266, 59] width 7 height 7
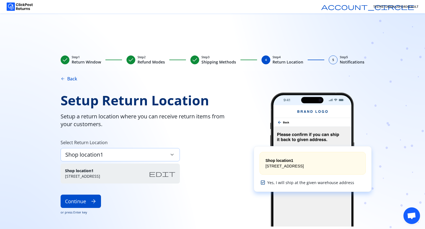
click at [124, 157] on div "Shop location1 keyboard_arrow_down" at bounding box center [120, 154] width 119 height 13
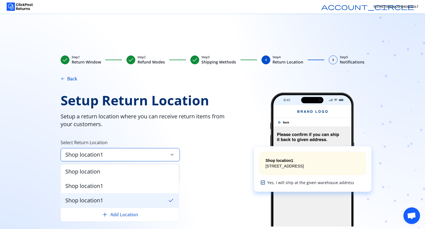
click at [112, 215] on button "add Add Location" at bounding box center [119, 214] width 109 height 7
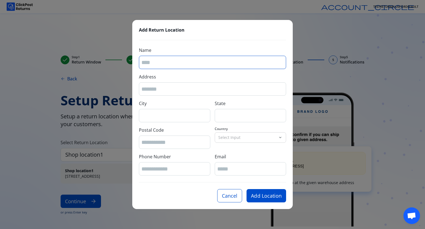
click at [163, 62] on input "Name" at bounding box center [212, 62] width 142 height 7
type input "****"
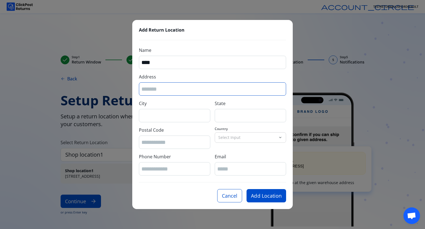
click at [174, 87] on input "Address" at bounding box center [212, 88] width 142 height 7
type input "****"
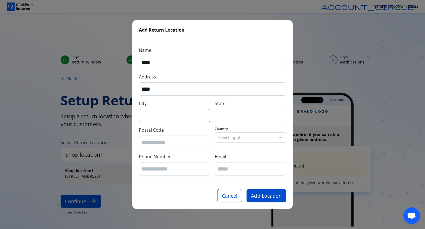
click at [170, 115] on input "City" at bounding box center [174, 115] width 66 height 7
type input "**********"
type input "*****"
type input "**********"
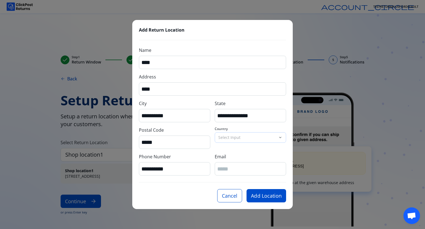
click at [233, 137] on p "Select Input" at bounding box center [247, 138] width 58 height 6
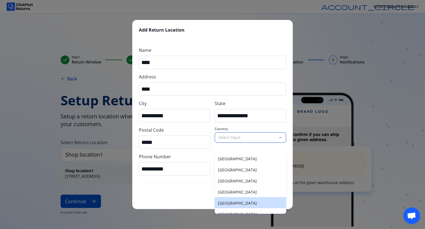
click at [233, 202] on p "[GEOGRAPHIC_DATA]" at bounding box center [250, 203] width 65 height 6
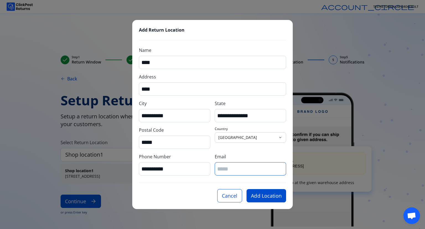
click at [244, 169] on input "Email" at bounding box center [250, 168] width 66 height 7
type input "**********"
click at [265, 195] on button "Add Location" at bounding box center [267, 195] width 40 height 13
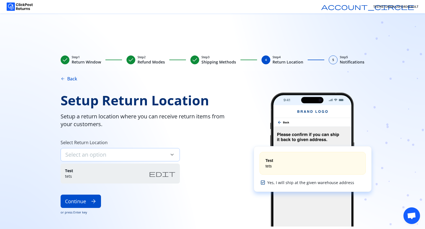
click at [169, 158] on div "Select an option keyboard_arrow_down" at bounding box center [120, 154] width 119 height 13
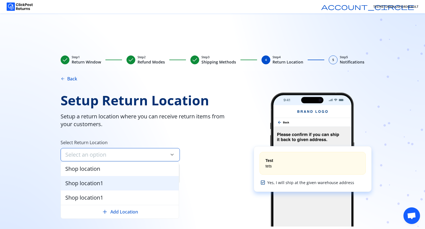
scroll to position [2, 0]
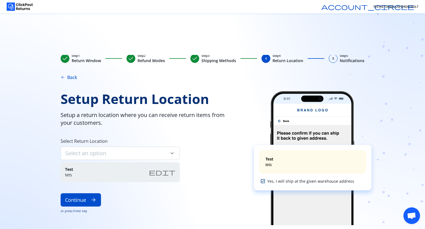
click at [225, 140] on div "Setup Return Location Setup a return location where you can receive return item…" at bounding box center [150, 158] width 179 height 134
click at [171, 152] on span "keyboard_arrow_down" at bounding box center [172, 153] width 6 height 6
click at [209, 136] on div "Setup Return Location Setup a return location where you can receive return item…" at bounding box center [150, 158] width 179 height 134
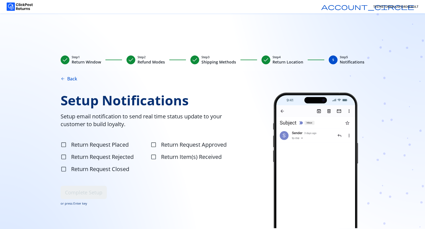
click at [266, 61] on span "check" at bounding box center [266, 59] width 7 height 7
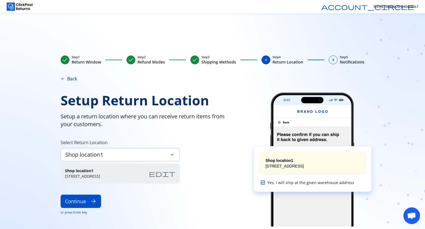
click at [125, 153] on div "Shop location1 keyboard_arrow_down" at bounding box center [120, 154] width 119 height 13
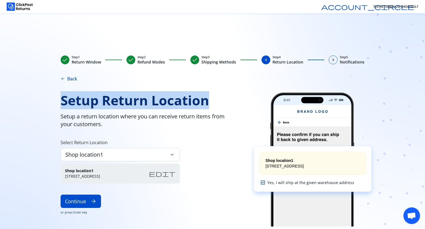
drag, startPoint x: 78, startPoint y: 102, endPoint x: 213, endPoint y: 103, distance: 135.1
click at [213, 103] on div "check Step 1 Return Window check Step 2 Refund Modes check Step 3 Shipping Meth…" at bounding box center [212, 142] width 354 height 174
copy span "Setup Return Location"
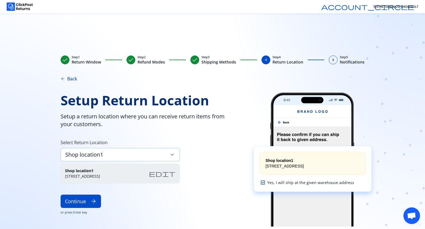
click at [155, 154] on div "Shop location1 keyboard_arrow_down" at bounding box center [120, 154] width 119 height 13
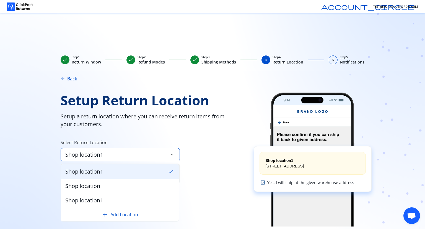
click at [123, 213] on button "add Add Location" at bounding box center [119, 214] width 109 height 7
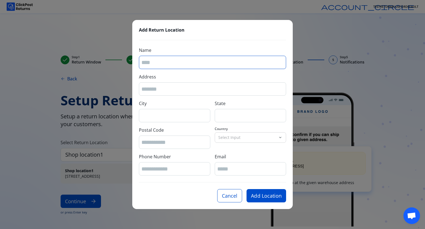
click at [190, 62] on input "Name" at bounding box center [212, 62] width 142 height 7
click at [190, 61] on input "Name" at bounding box center [212, 62] width 142 height 7
type input "****"
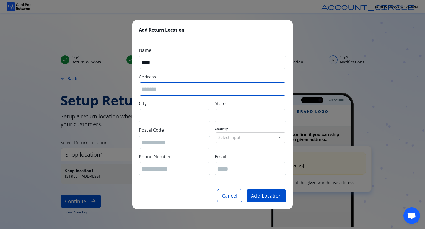
click at [158, 88] on input "Address" at bounding box center [212, 88] width 142 height 7
type input "**********"
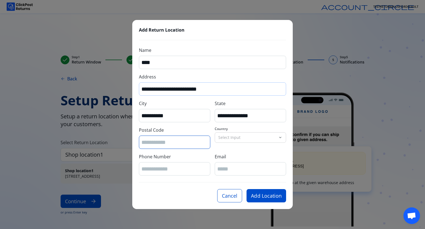
type input "*****"
type input "**********"
click at [210, 90] on input "**********" at bounding box center [212, 88] width 142 height 7
type input "**********"
click at [234, 136] on p "Select Input" at bounding box center [247, 138] width 58 height 6
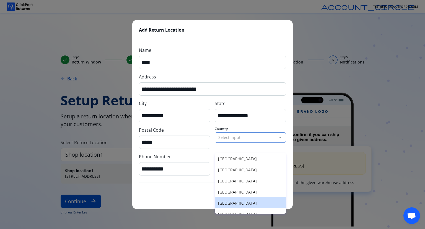
click at [234, 200] on p "United States of America" at bounding box center [250, 203] width 65 height 6
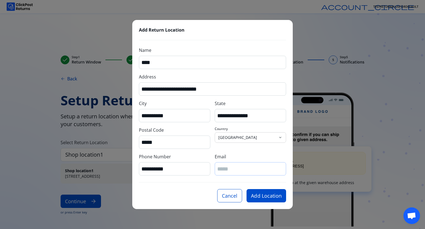
click at [232, 164] on div at bounding box center [250, 168] width 71 height 13
click at [228, 168] on input "Email" at bounding box center [250, 168] width 66 height 7
type input "**********"
click at [264, 198] on button "Add Location" at bounding box center [267, 195] width 40 height 13
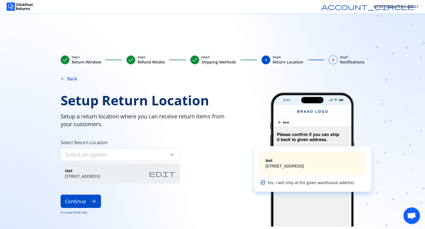
drag, startPoint x: 66, startPoint y: 171, endPoint x: 107, endPoint y: 176, distance: 40.8
click at [100, 176] on div "test 1 Ashley Point Drive, H16" at bounding box center [82, 173] width 35 height 11
click at [163, 155] on div "Select an option keyboard_arrow_down" at bounding box center [120, 154] width 119 height 13
click at [219, 167] on div "Setup Return Location Setup a return location where you can receive return item…" at bounding box center [150, 159] width 179 height 134
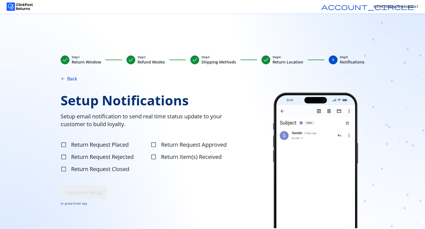
click at [263, 61] on span "check" at bounding box center [266, 59] width 7 height 7
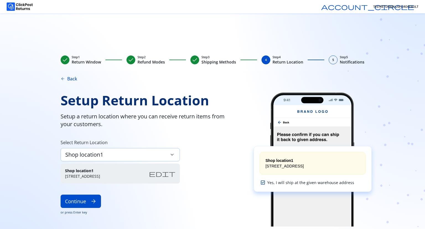
click at [133, 150] on div "Shop location1 keyboard_arrow_down" at bounding box center [120, 154] width 119 height 13
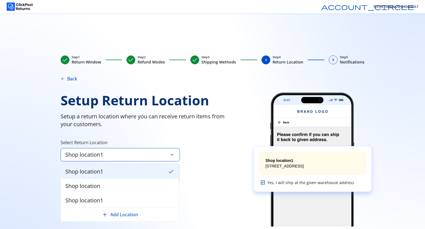
click at [209, 155] on div "Setup Return Location Setup a return location where you can receive return item…" at bounding box center [150, 159] width 179 height 134
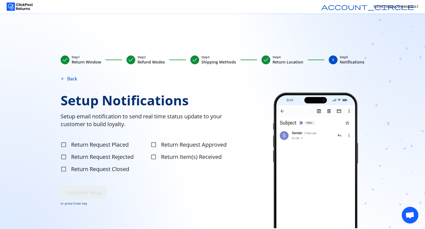
click at [353, 22] on icon at bounding box center [385, 85] width 82 height 145
click at [264, 60] on span "check" at bounding box center [266, 59] width 7 height 7
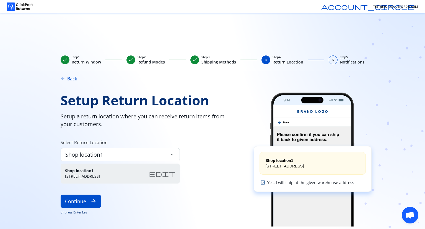
click at [332, 61] on span "5" at bounding box center [333, 60] width 2 height 4
click at [331, 62] on div "5" at bounding box center [333, 59] width 9 height 9
click at [68, 16] on div "check Step 1 Return Window check Step 2 Refund Modes check Step 3 Shipping Meth…" at bounding box center [212, 120] width 425 height 215
